Goal: Information Seeking & Learning: Learn about a topic

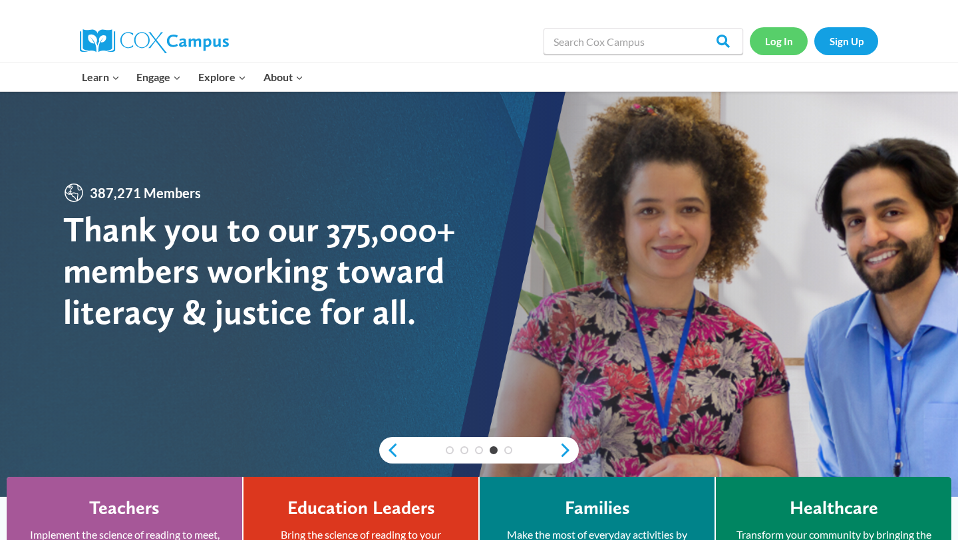
click at [795, 32] on link "Log In" at bounding box center [779, 40] width 58 height 27
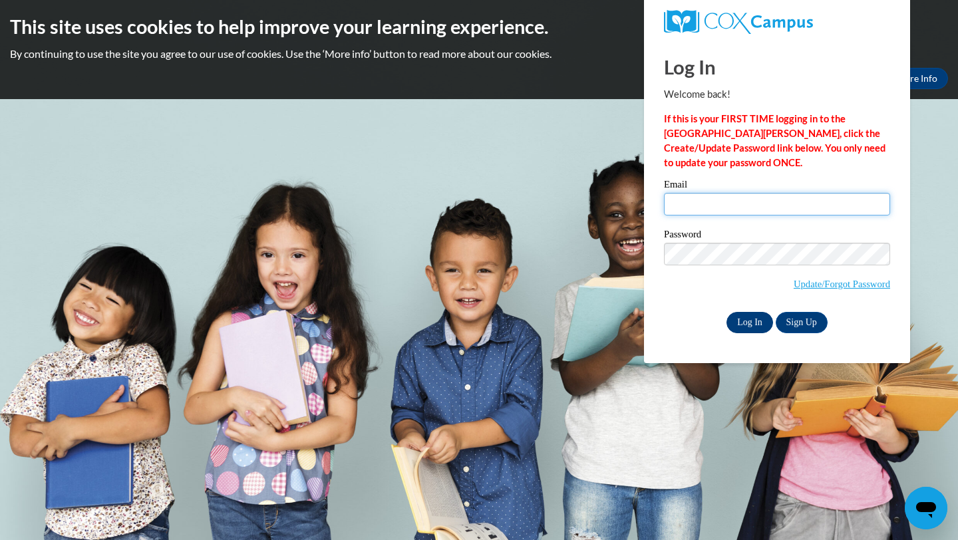
type input "zakiya.wall@langston.edu"
click at [757, 319] on input "Log In" at bounding box center [750, 322] width 47 height 21
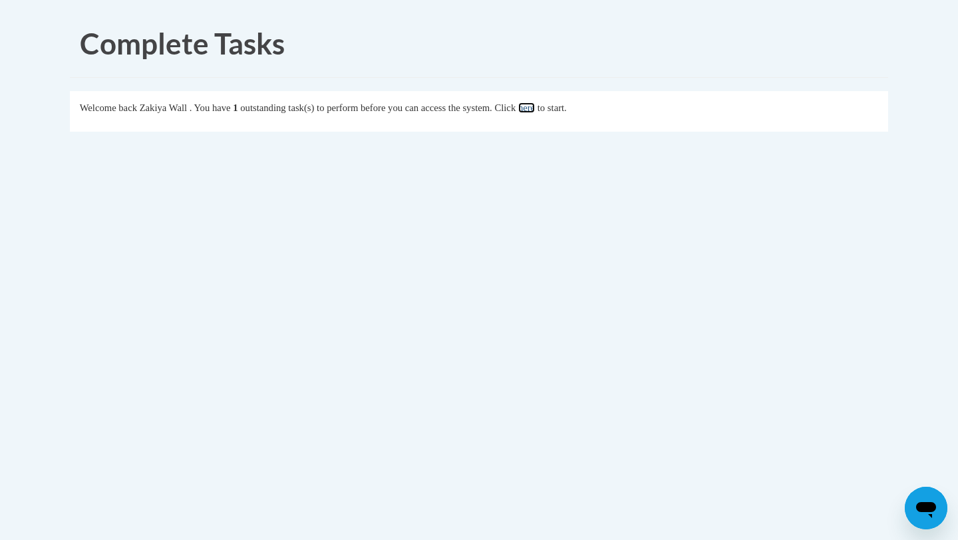
click at [535, 110] on link "here" at bounding box center [526, 107] width 17 height 11
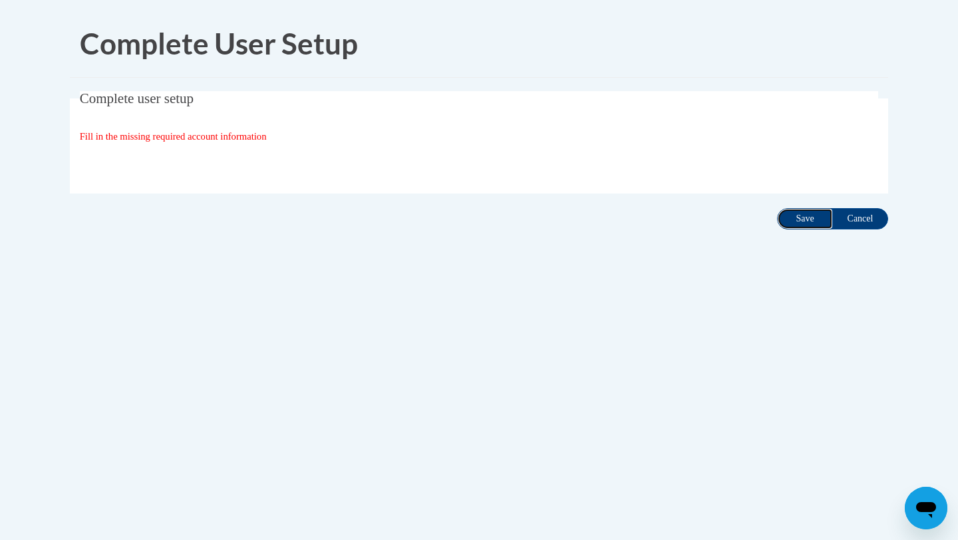
click at [805, 224] on input "Save" at bounding box center [805, 218] width 56 height 21
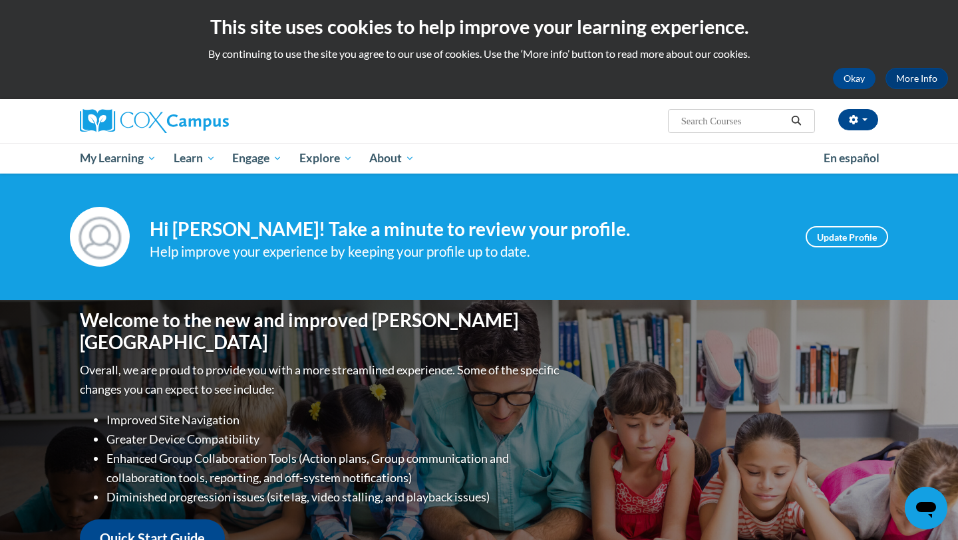
scroll to position [34, 0]
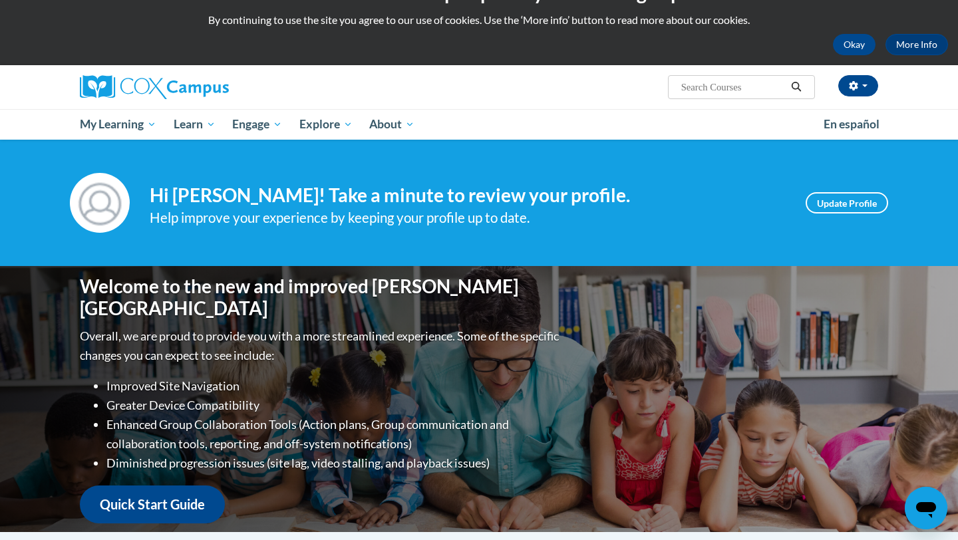
click at [117, 140] on div "Your profile Hi Zakiya Wall! Take a minute to review your profile. Help improve…" at bounding box center [479, 203] width 958 height 126
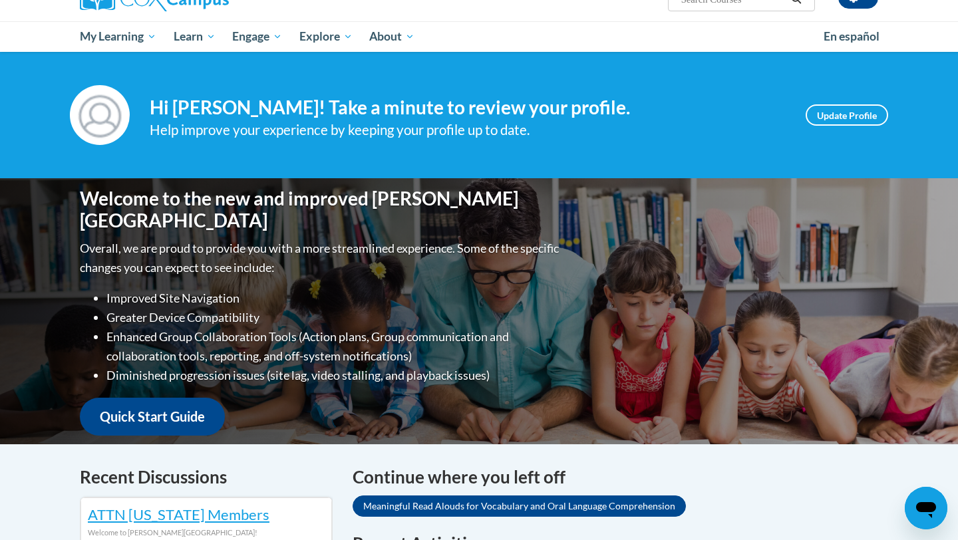
scroll to position [134, 0]
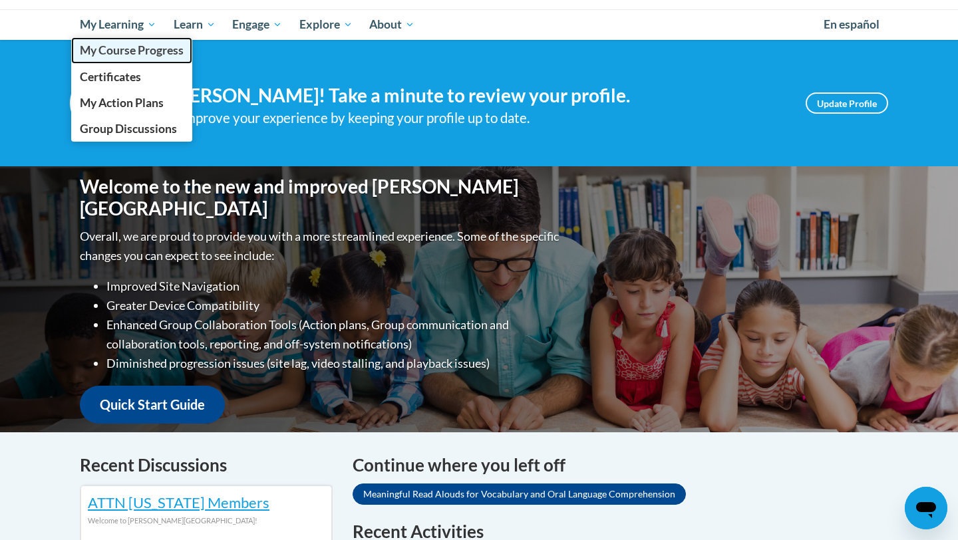
click at [142, 45] on span "My Course Progress" at bounding box center [132, 50] width 104 height 14
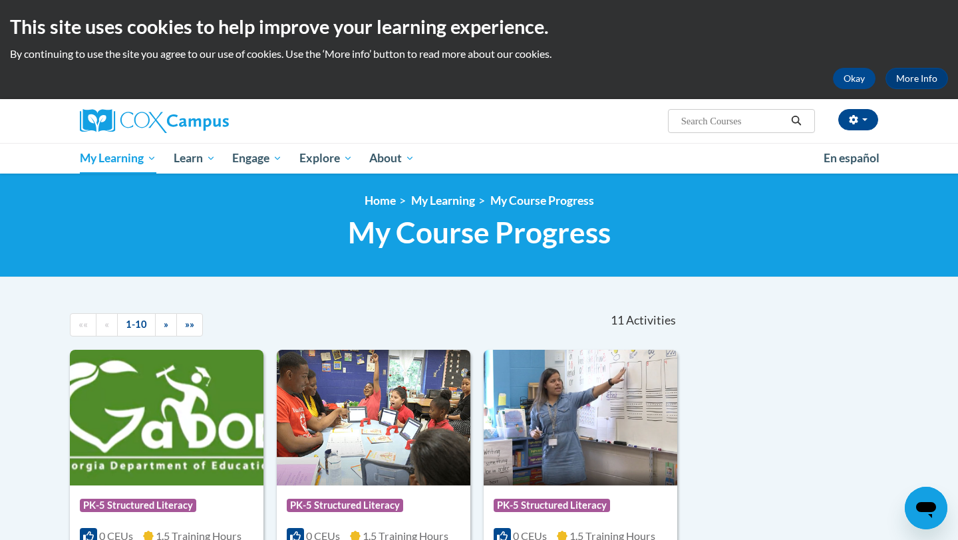
click at [142, 46] on div "This site uses cookies to help improve your learning experience. By continuing …" at bounding box center [479, 49] width 958 height 99
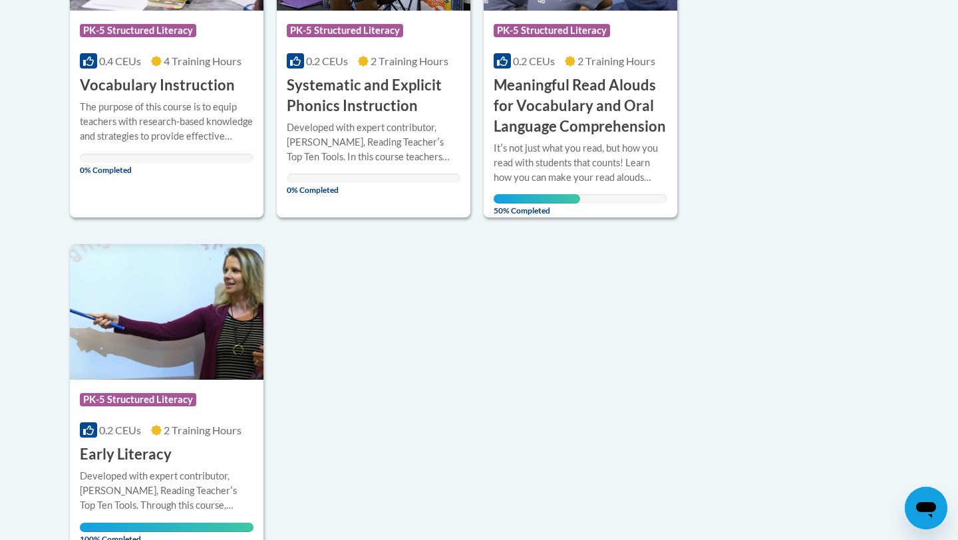
scroll to position [1118, 0]
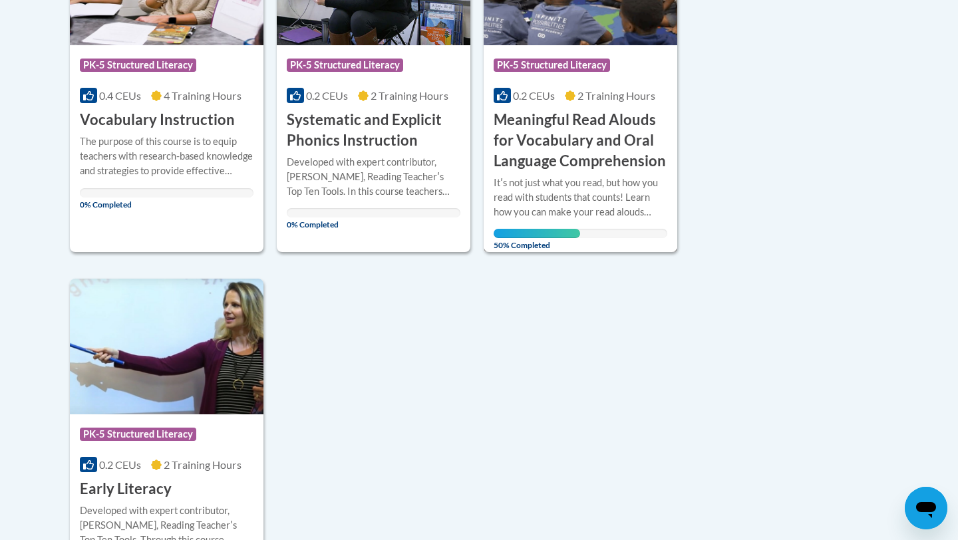
click at [596, 146] on h3 "Meaningful Read Alouds for Vocabulary and Oral Language Comprehension" at bounding box center [581, 140] width 174 height 61
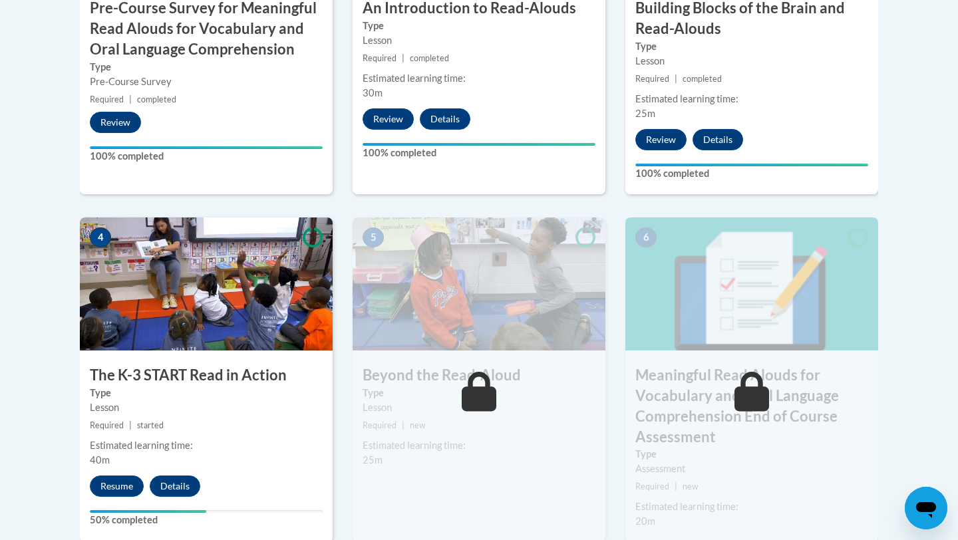
scroll to position [768, 0]
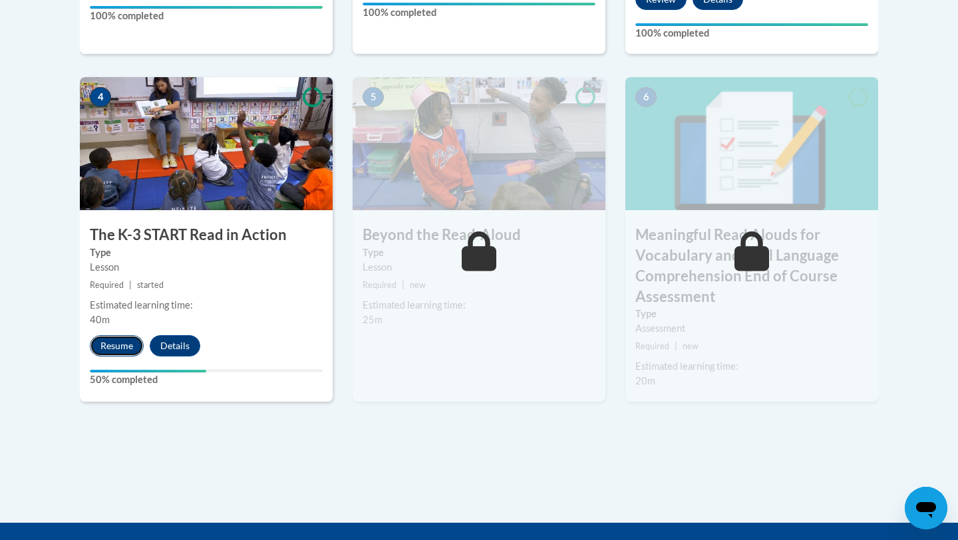
click at [104, 345] on button "Resume" at bounding box center [117, 345] width 54 height 21
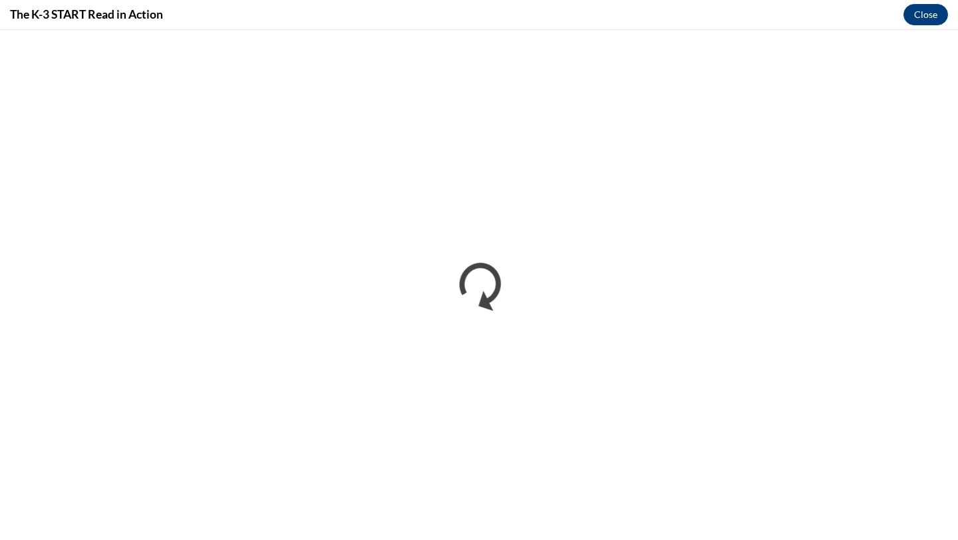
scroll to position [0, 0]
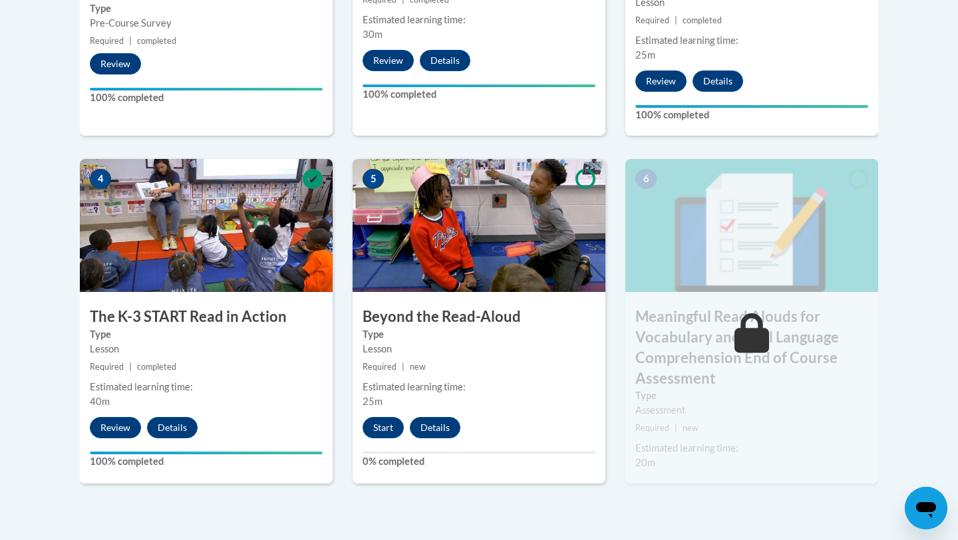
scroll to position [718, 0]
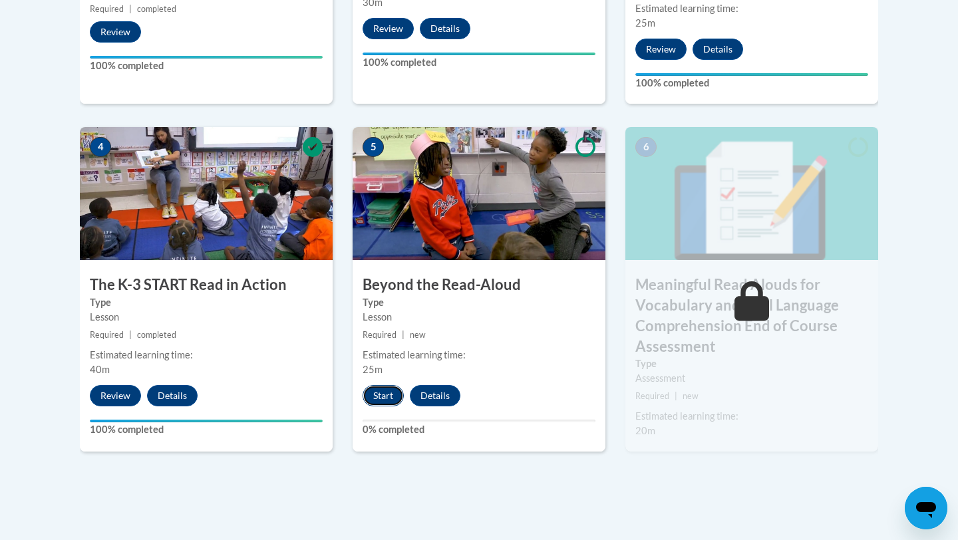
click at [377, 390] on button "Start" at bounding box center [383, 395] width 41 height 21
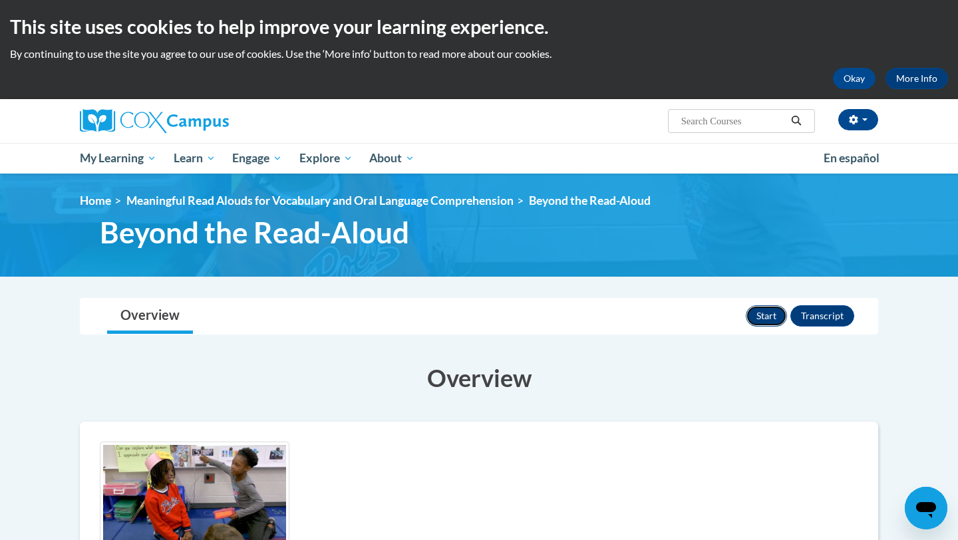
click at [757, 319] on button "Start" at bounding box center [766, 315] width 41 height 21
